Goal: Check status: Check status

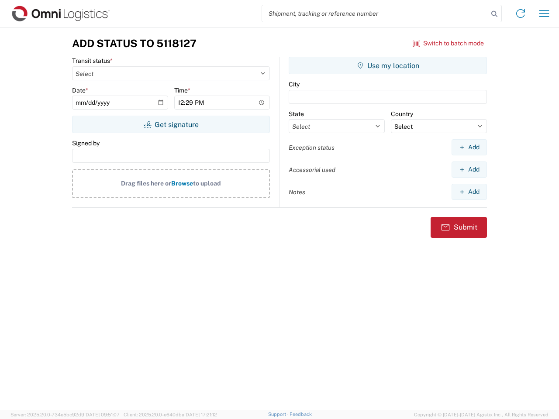
click at [375, 14] on input "search" at bounding box center [375, 13] width 226 height 17
click at [494, 14] on icon at bounding box center [494, 14] width 12 height 12
click at [520, 14] on icon at bounding box center [520, 14] width 14 height 14
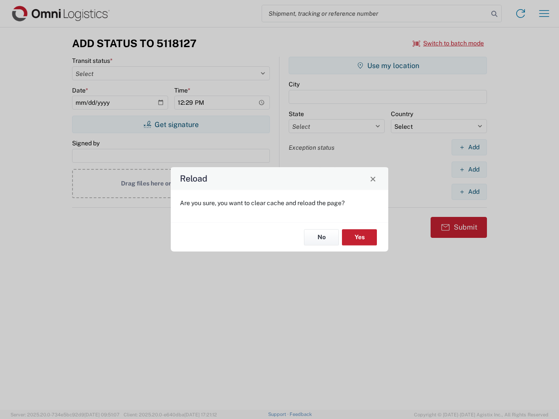
click at [448, 43] on div "Reload Are you sure, you want to clear cache and reload the page? No Yes" at bounding box center [279, 209] width 559 height 419
click at [171, 124] on div "Reload Are you sure, you want to clear cache and reload the page? No Yes" at bounding box center [279, 209] width 559 height 419
click at [388, 65] on div "Reload Are you sure, you want to clear cache and reload the page? No Yes" at bounding box center [279, 209] width 559 height 419
click at [469, 147] on div "Reload Are you sure, you want to clear cache and reload the page? No Yes" at bounding box center [279, 209] width 559 height 419
click at [469, 169] on div "Reload Are you sure, you want to clear cache and reload the page? No Yes" at bounding box center [279, 209] width 559 height 419
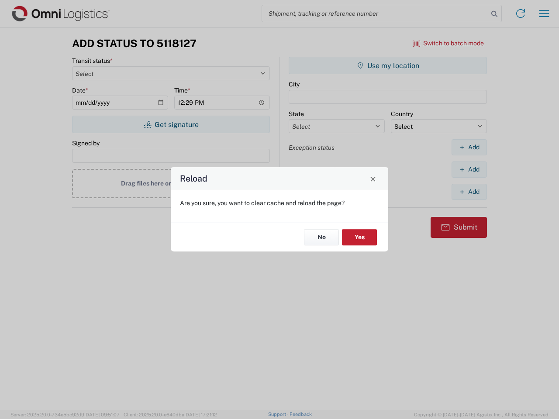
click at [469, 192] on div "Reload Are you sure, you want to clear cache and reload the page? No Yes" at bounding box center [279, 209] width 559 height 419
